Goal: Check status: Check status

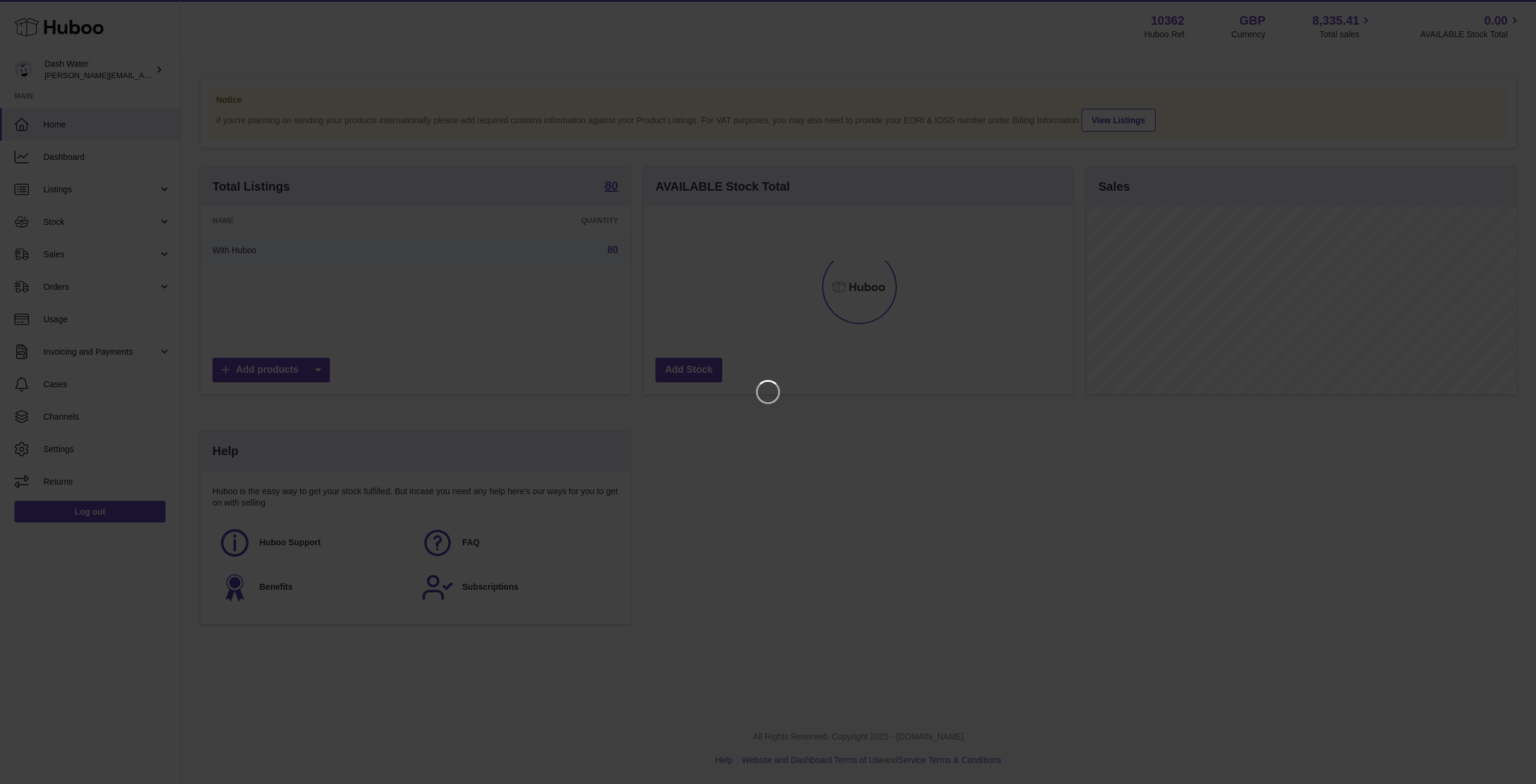
scroll to position [187, 429]
click at [1503, 12] on icon "Close" at bounding box center [1504, 10] width 10 height 10
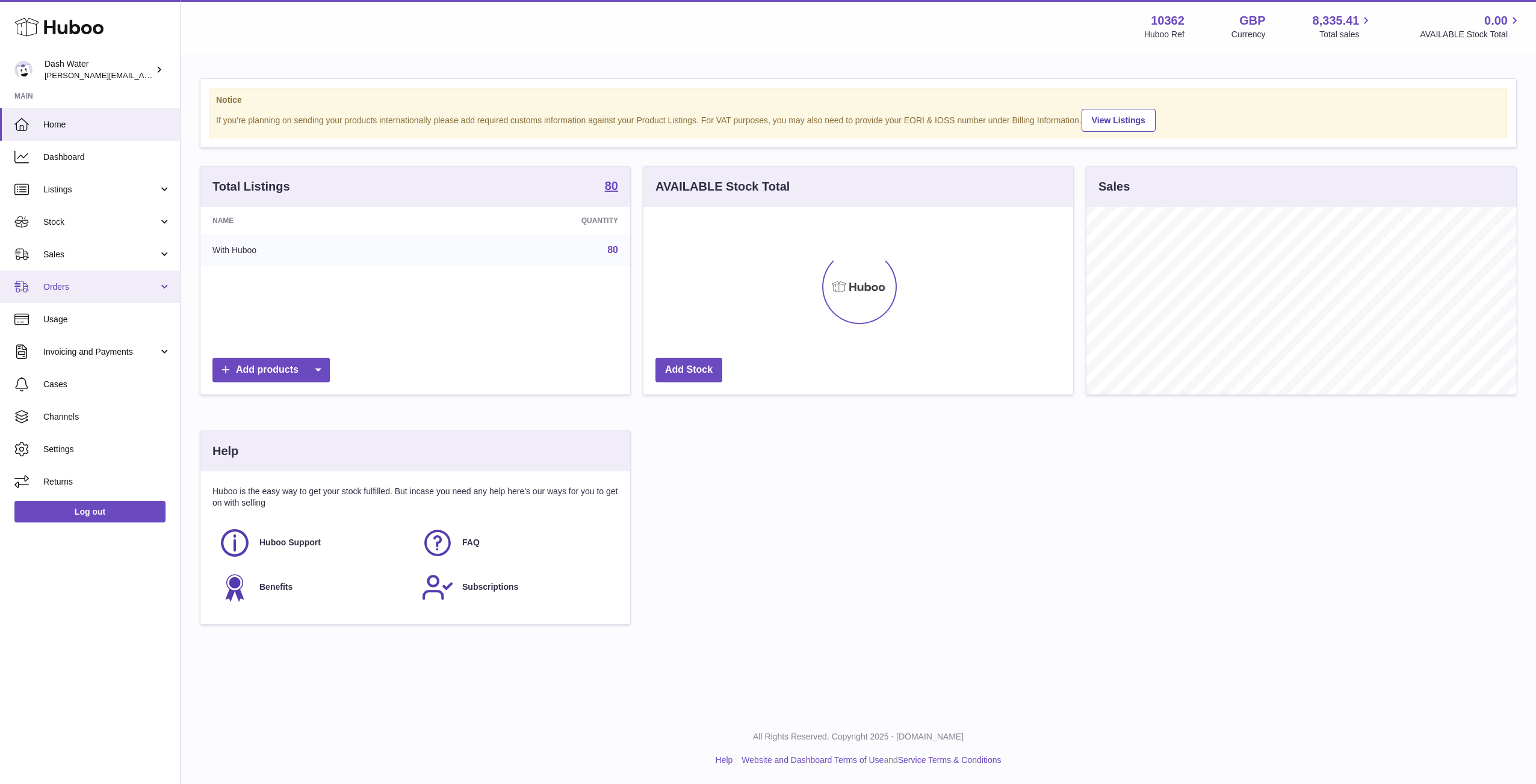
click at [87, 288] on span "Orders" at bounding box center [101, 287] width 115 height 12
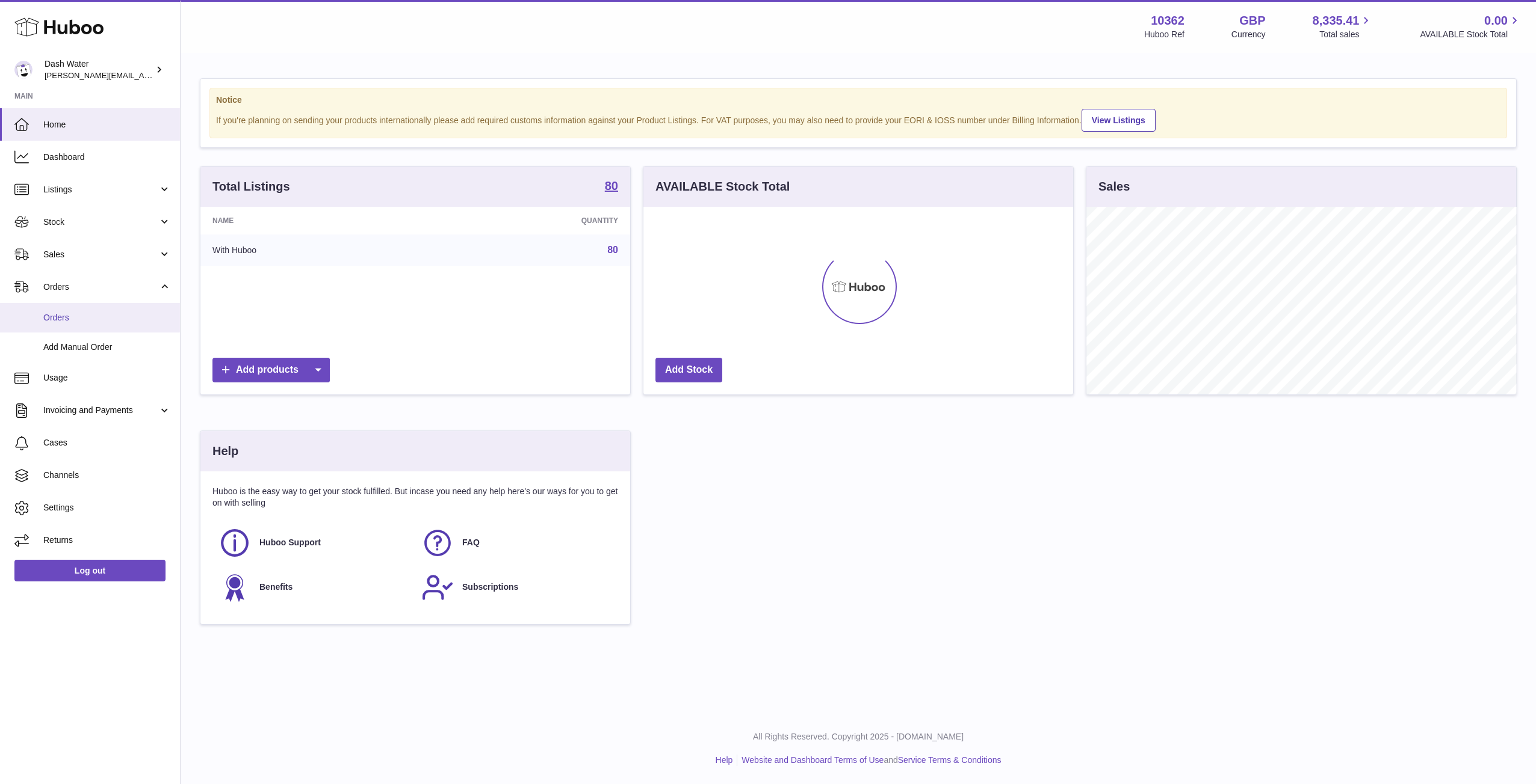
click at [80, 325] on link "Orders" at bounding box center [90, 318] width 180 height 30
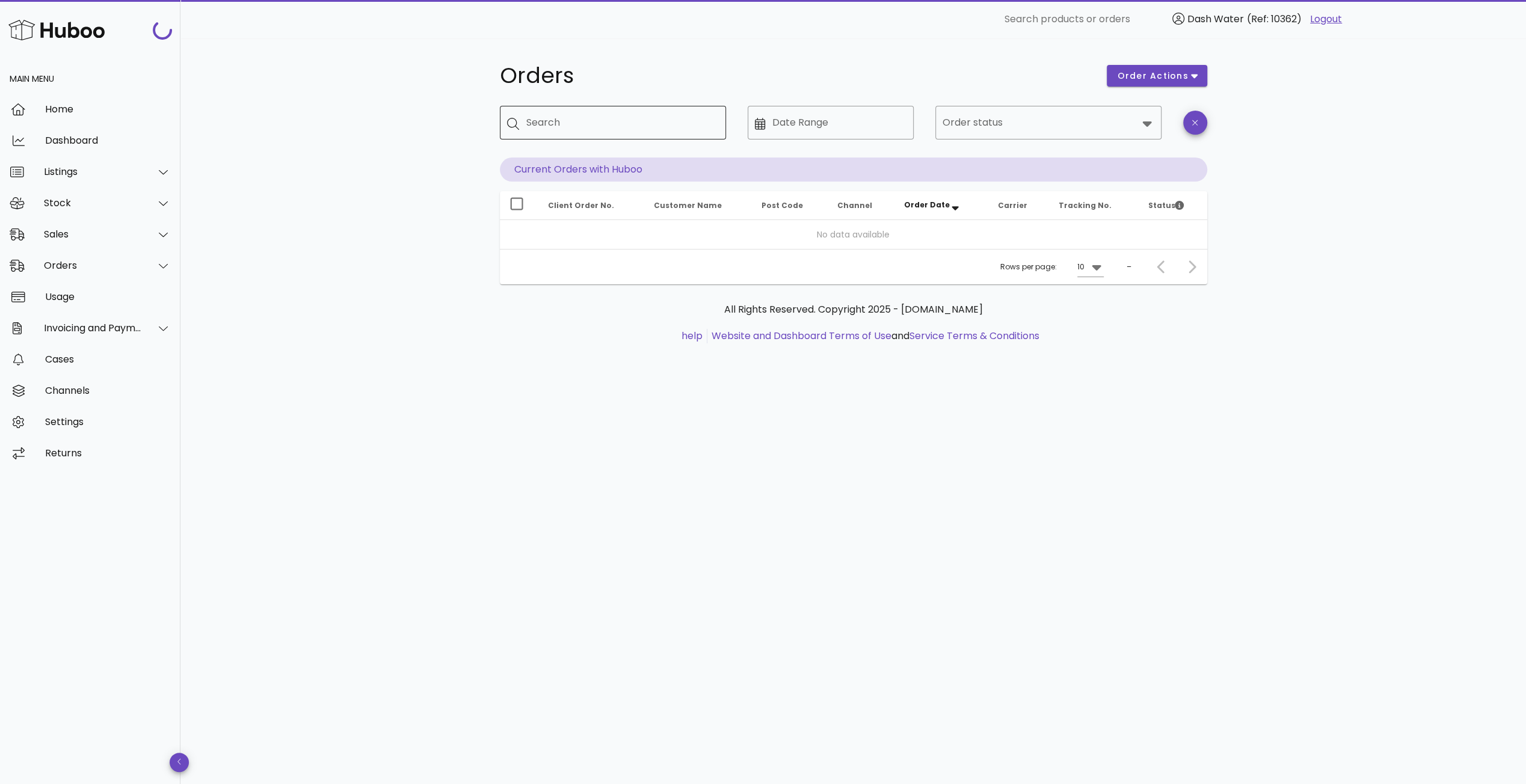
click at [591, 125] on input "Search" at bounding box center [621, 123] width 190 height 19
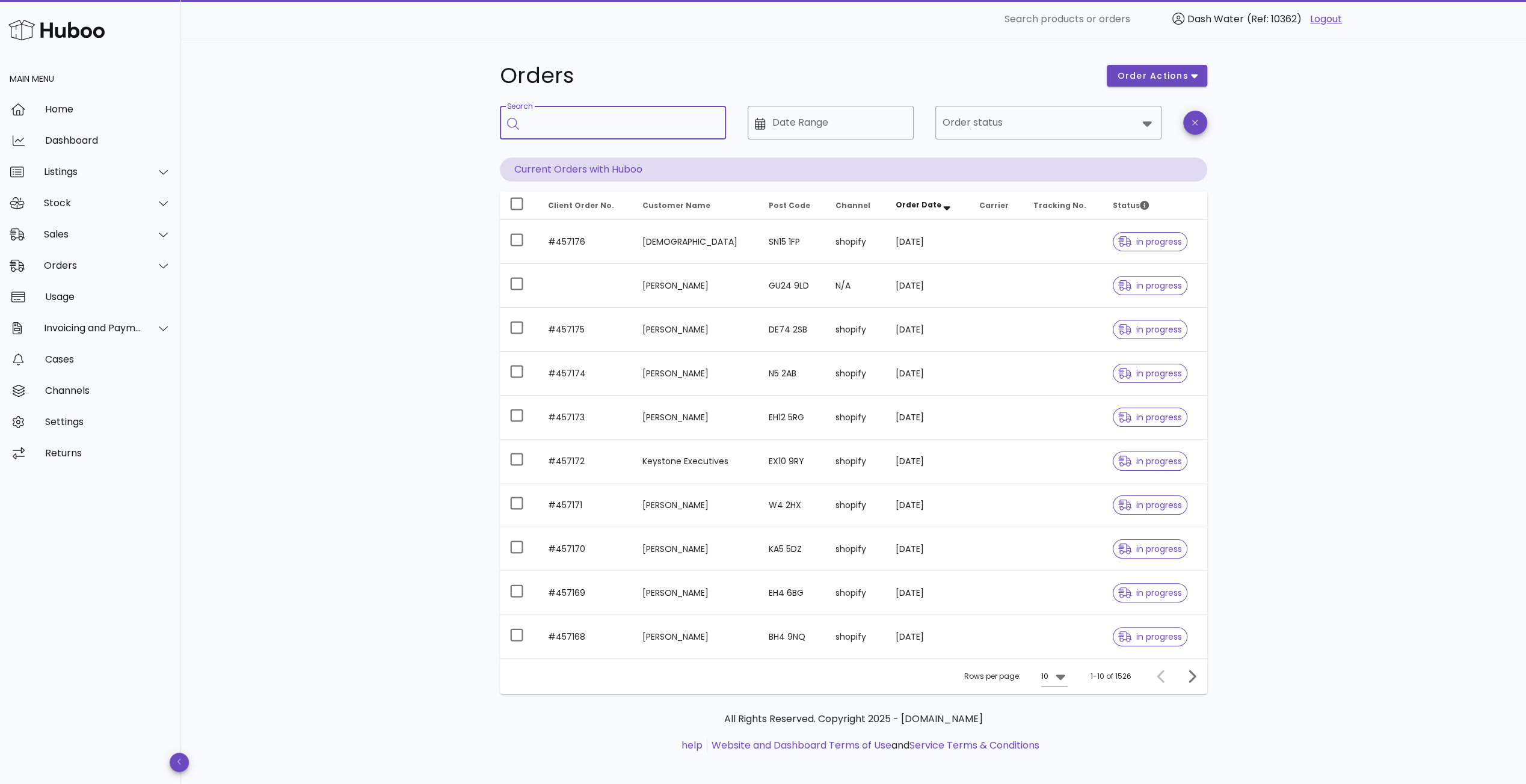
paste input "**********"
type input "**********"
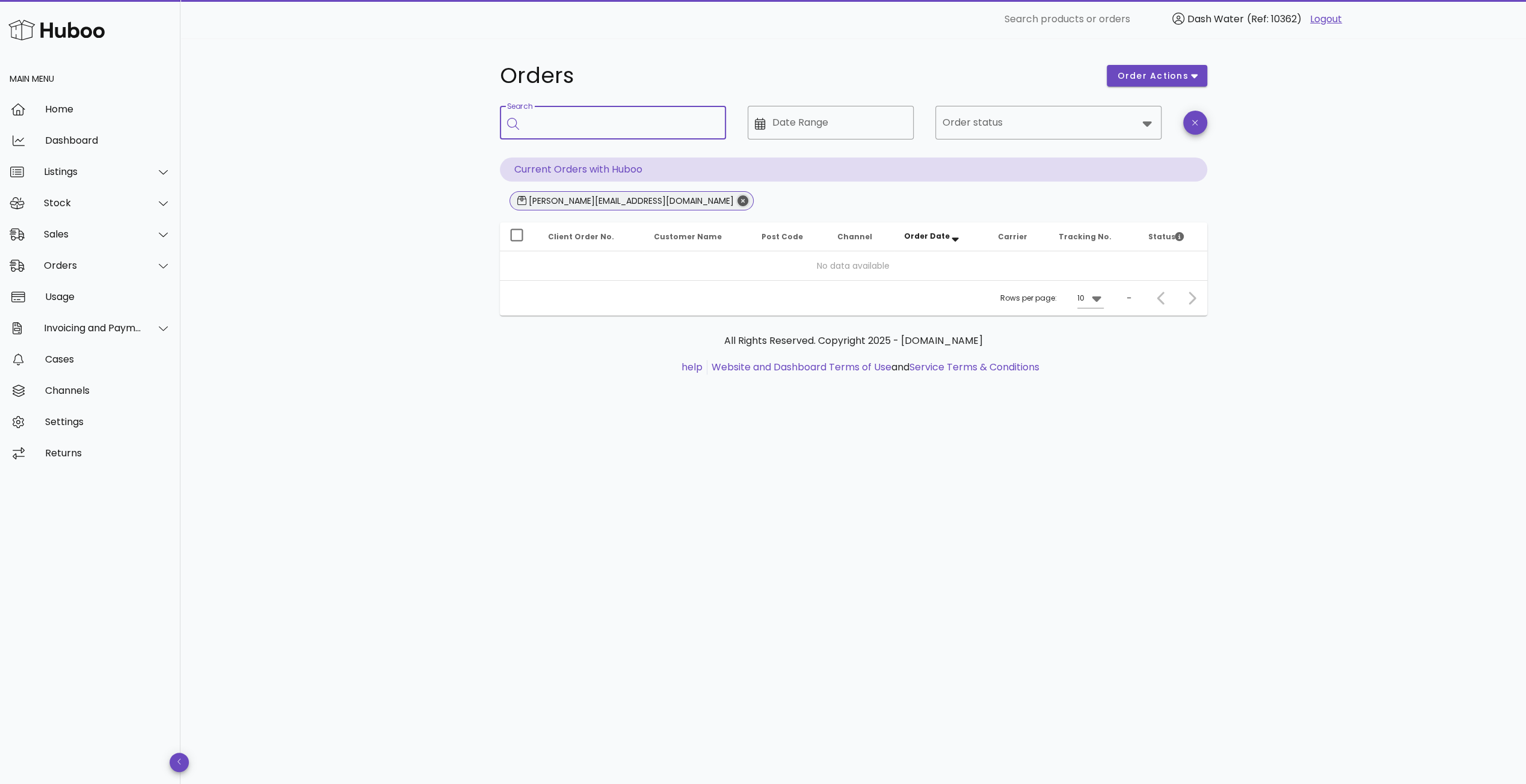
click at [737, 200] on icon "Close" at bounding box center [743, 200] width 11 height 11
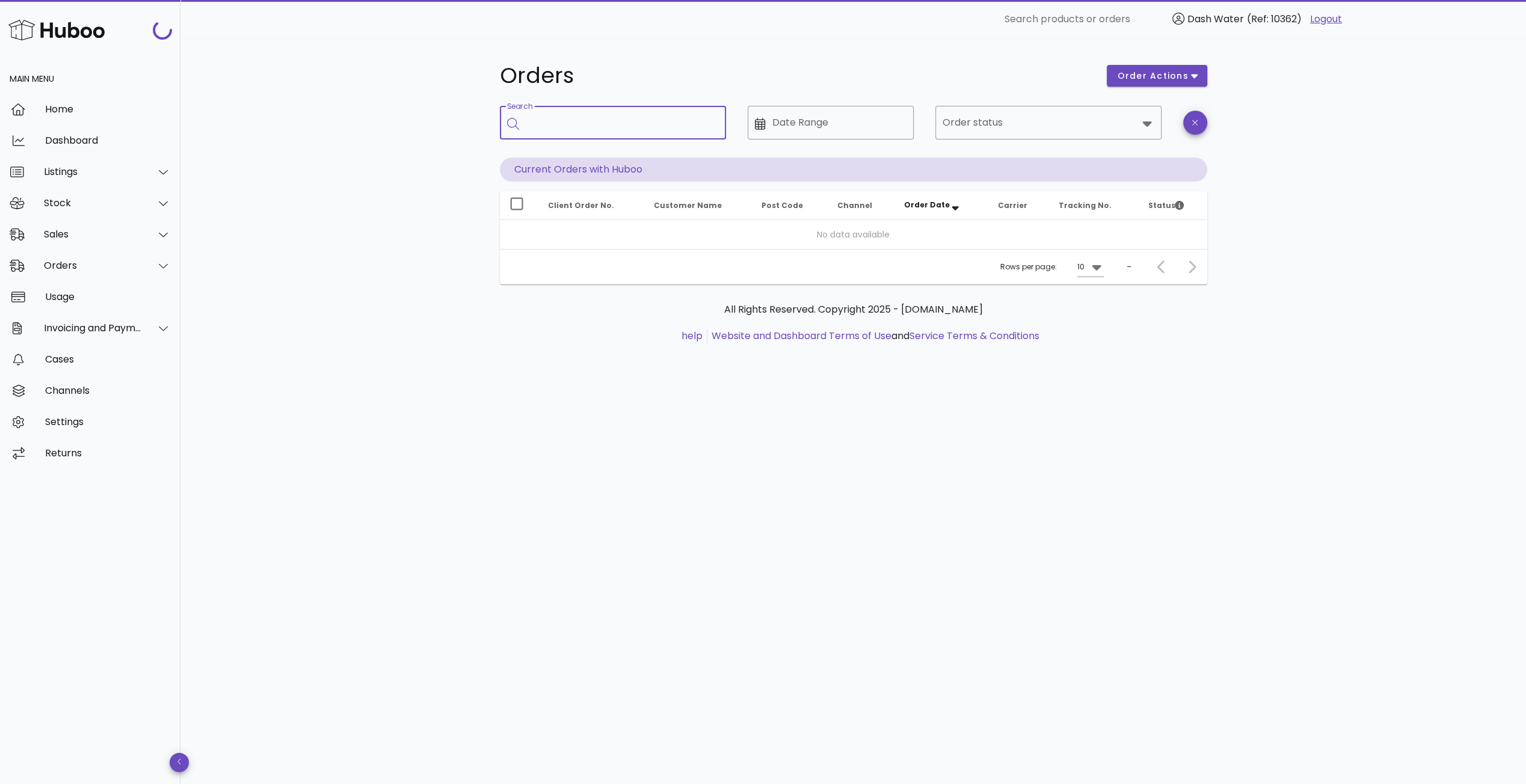
click at [607, 122] on input "Search" at bounding box center [621, 123] width 190 height 19
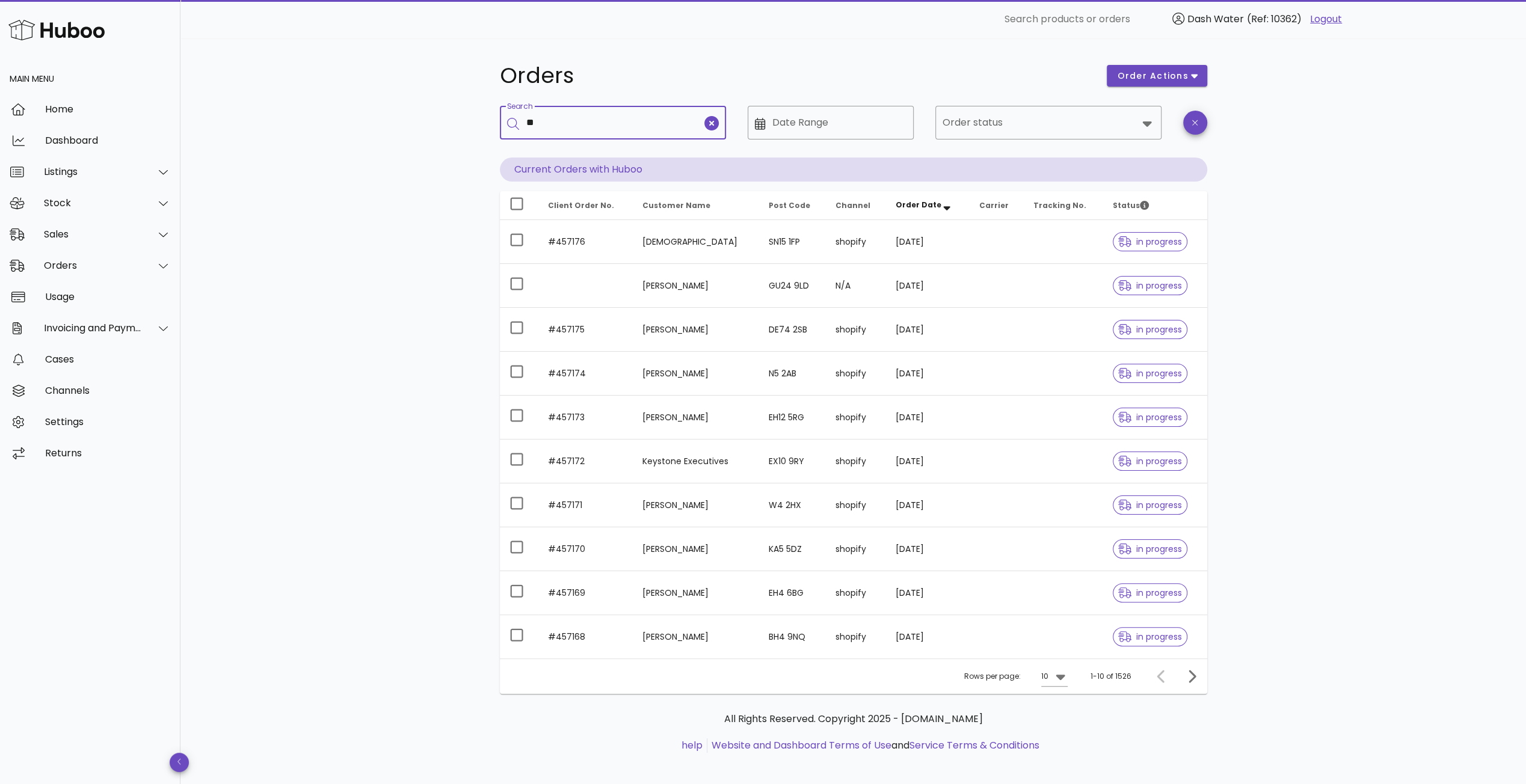
type input "*"
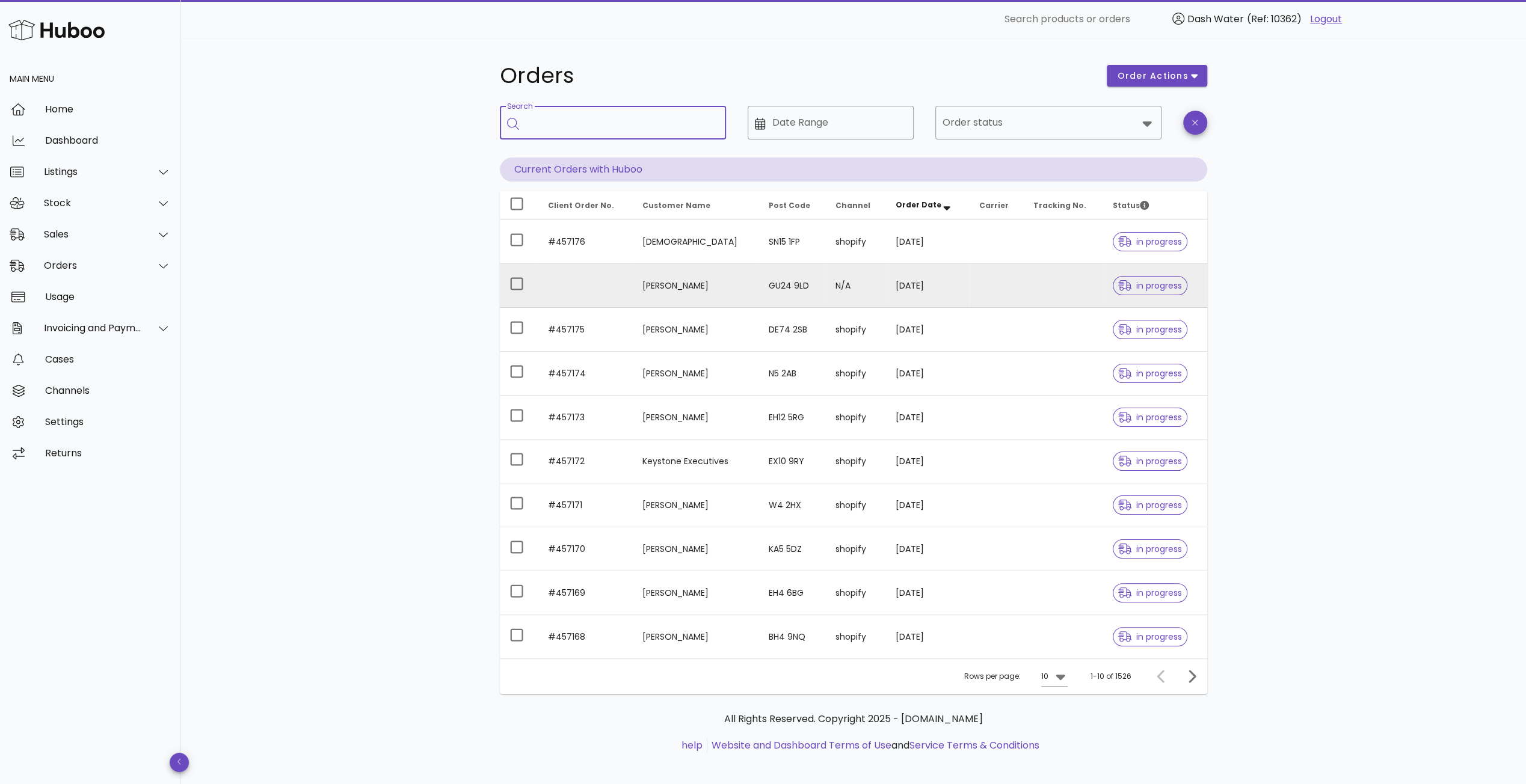
click at [662, 287] on td "[PERSON_NAME]" at bounding box center [695, 286] width 126 height 44
